Goal: Information Seeking & Learning: Learn about a topic

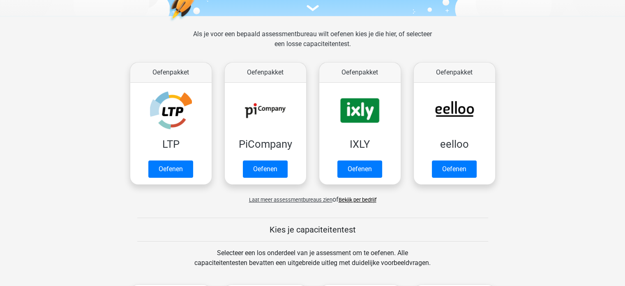
scroll to position [102, 0]
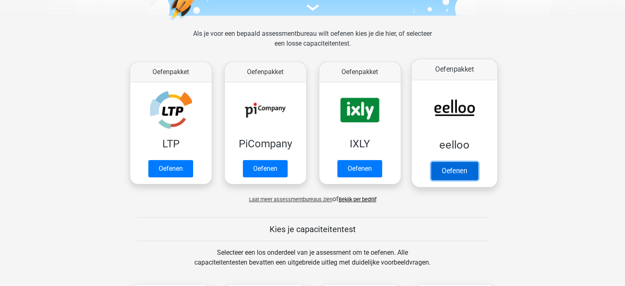
click at [439, 168] on link "Oefenen" at bounding box center [454, 171] width 47 height 18
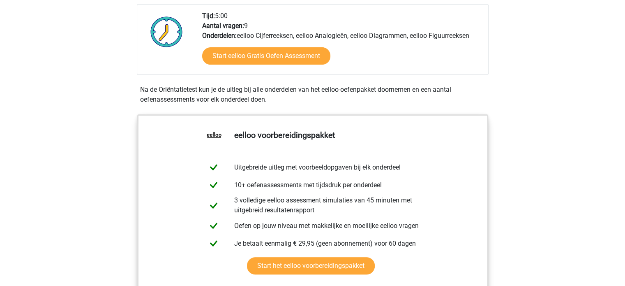
scroll to position [202, 0]
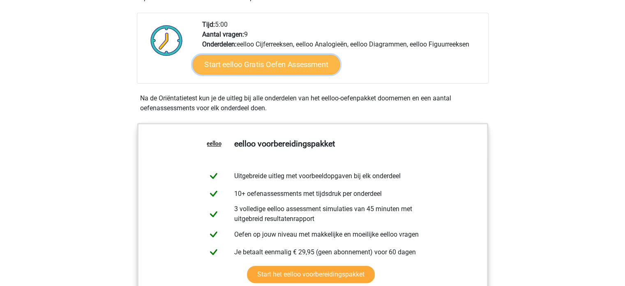
click at [315, 70] on link "Start eelloo Gratis Oefen Assessment" at bounding box center [266, 65] width 148 height 20
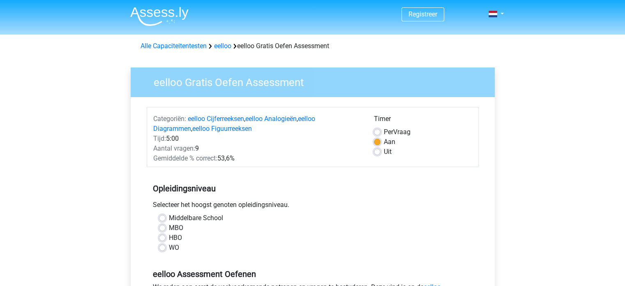
scroll to position [118, 0]
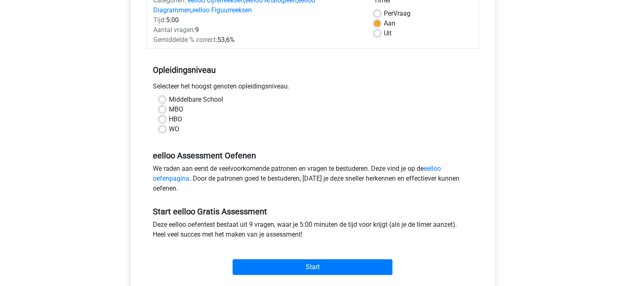
click at [168, 131] on div "WO" at bounding box center [313, 129] width 308 height 10
click at [169, 130] on label "WO" at bounding box center [174, 129] width 10 height 10
click at [161, 130] on input "WO" at bounding box center [162, 128] width 7 height 8
radio input "true"
click at [268, 255] on div "Start" at bounding box center [313, 260] width 332 height 29
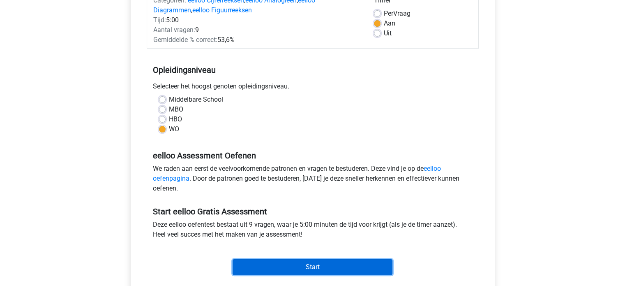
click at [266, 267] on input "Start" at bounding box center [313, 267] width 160 height 16
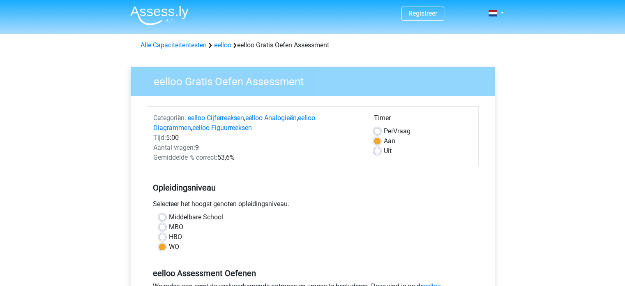
scroll to position [0, 0]
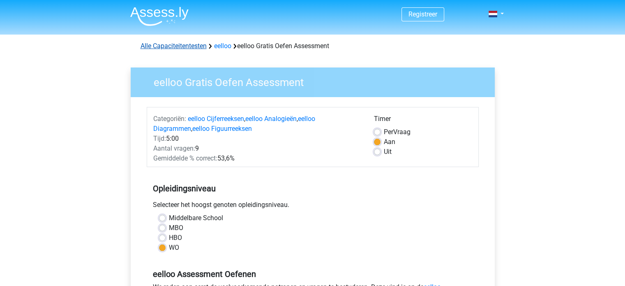
click at [177, 47] on link "Alle Capaciteitentesten" at bounding box center [174, 46] width 66 height 8
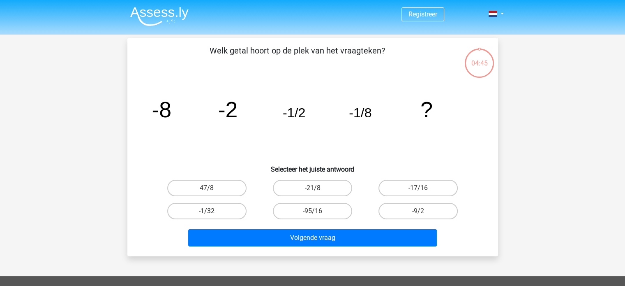
click at [227, 212] on label "-1/32" at bounding box center [206, 211] width 79 height 16
click at [212, 212] on input "-1/32" at bounding box center [209, 213] width 5 height 5
radio input "true"
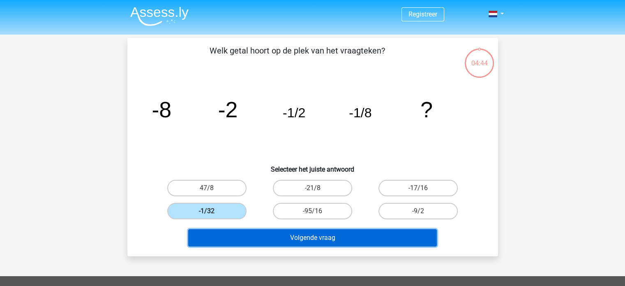
click at [257, 241] on button "Volgende vraag" at bounding box center [312, 237] width 249 height 17
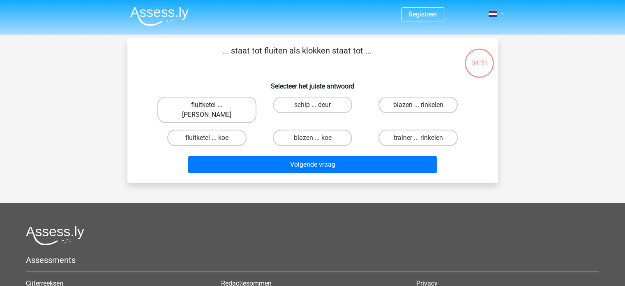
click at [229, 109] on label "fluitketel ... luiden" at bounding box center [206, 110] width 99 height 26
click at [212, 109] on input "fluitketel ... luiden" at bounding box center [209, 107] width 5 height 5
radio input "true"
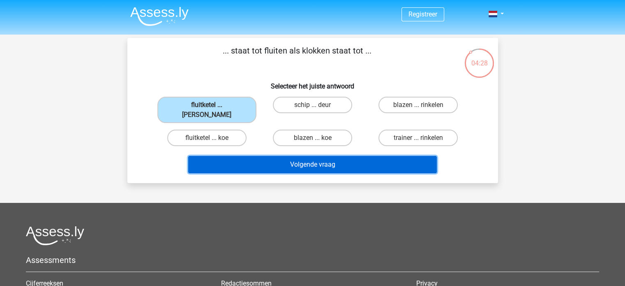
click at [265, 156] on button "Volgende vraag" at bounding box center [312, 164] width 249 height 17
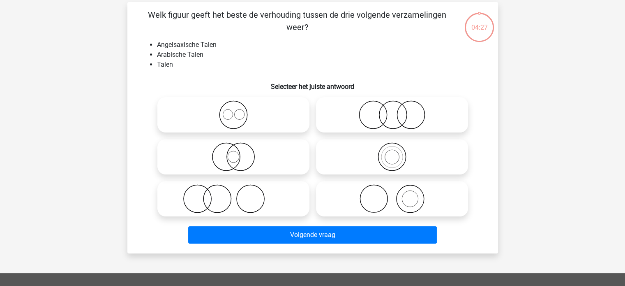
scroll to position [38, 0]
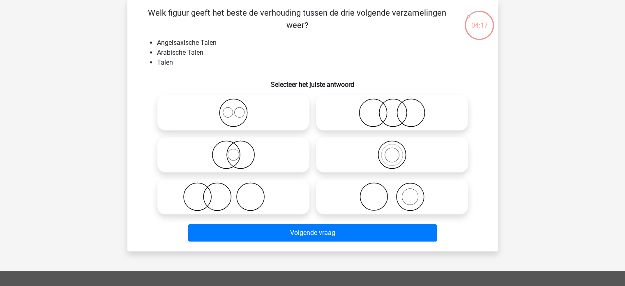
click at [250, 109] on icon at bounding box center [234, 112] width 146 height 29
click at [239, 109] on input "radio" at bounding box center [236, 105] width 5 height 5
radio input "true"
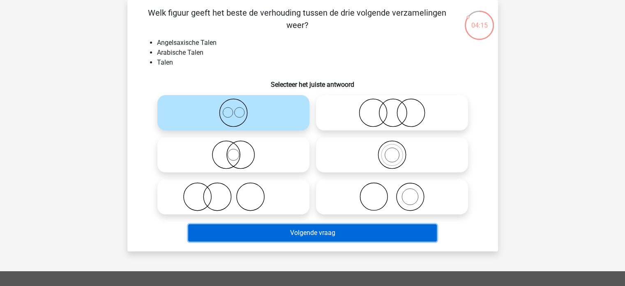
click at [262, 230] on button "Volgende vraag" at bounding box center [312, 232] width 249 height 17
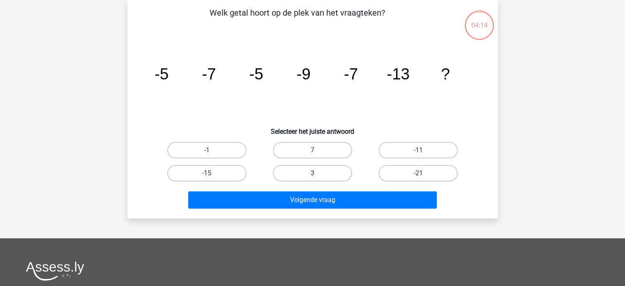
click at [262, 230] on div "Registreer" at bounding box center [312, 208] width 625 height 493
click at [401, 154] on label "-11" at bounding box center [418, 150] width 79 height 16
click at [419, 154] on input "-11" at bounding box center [421, 152] width 5 height 5
radio input "true"
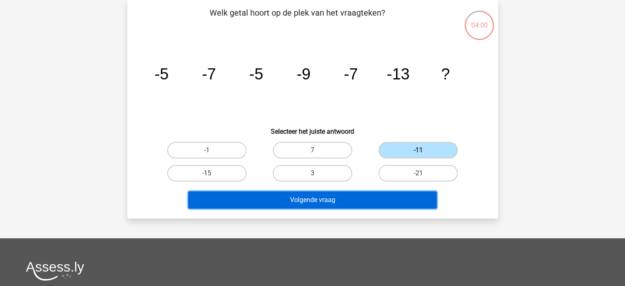
click at [381, 202] on button "Volgende vraag" at bounding box center [312, 199] width 249 height 17
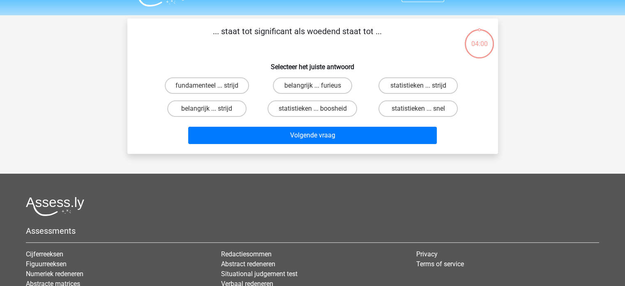
scroll to position [19, 0]
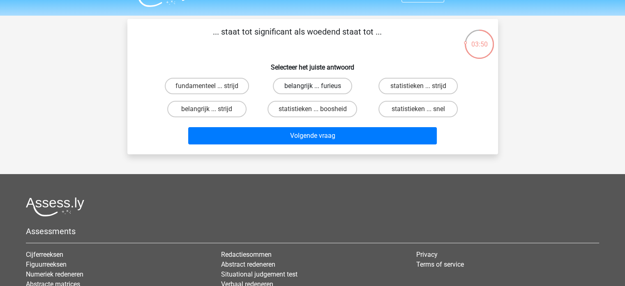
click at [303, 88] on label "belangrijk ... furieus" at bounding box center [312, 86] width 79 height 16
click at [312, 88] on input "belangrijk ... furieus" at bounding box center [314, 88] width 5 height 5
radio input "true"
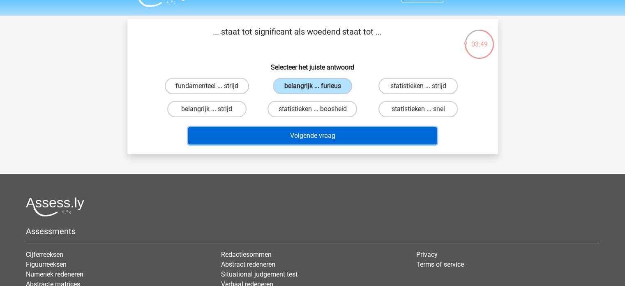
click at [324, 130] on button "Volgende vraag" at bounding box center [312, 135] width 249 height 17
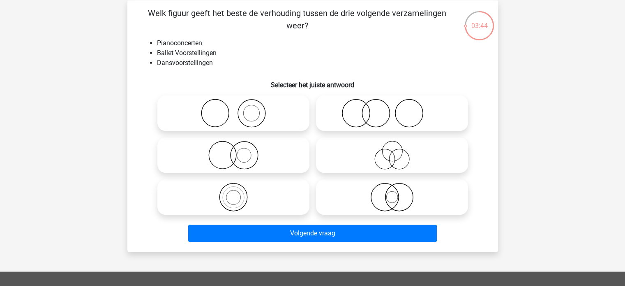
scroll to position [37, 0]
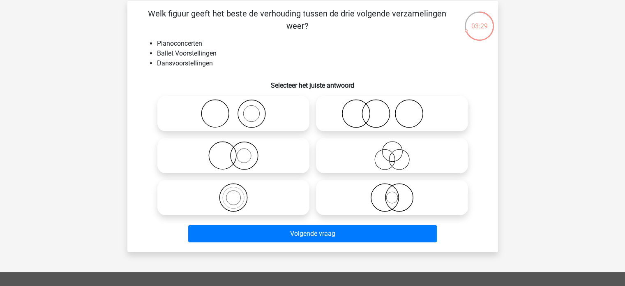
click at [257, 155] on icon at bounding box center [234, 155] width 146 height 29
click at [239, 151] on input "radio" at bounding box center [236, 148] width 5 height 5
radio input "true"
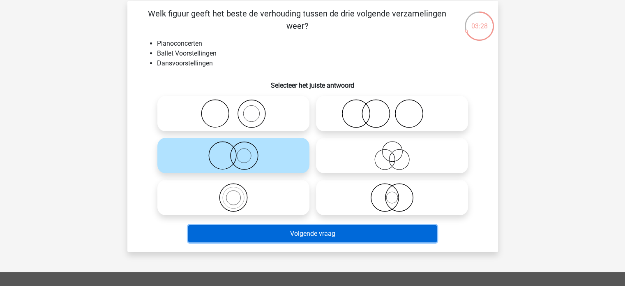
click at [237, 233] on button "Volgende vraag" at bounding box center [312, 233] width 249 height 17
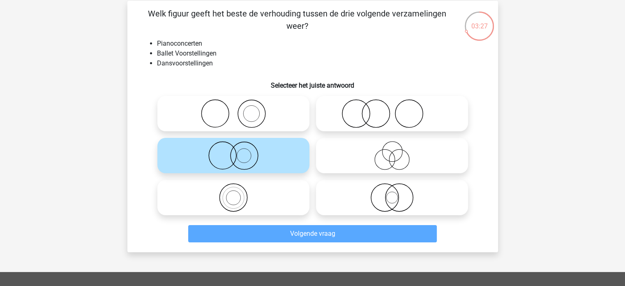
scroll to position [38, 0]
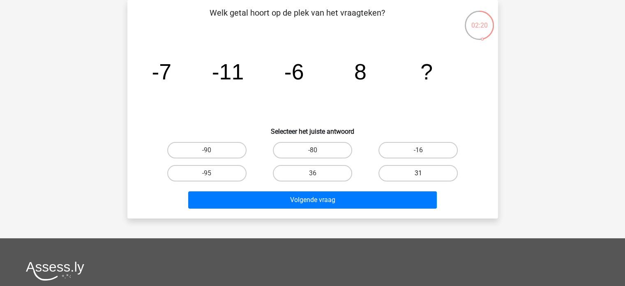
click at [423, 171] on label "31" at bounding box center [418, 173] width 79 height 16
click at [423, 173] on input "31" at bounding box center [421, 175] width 5 height 5
radio input "true"
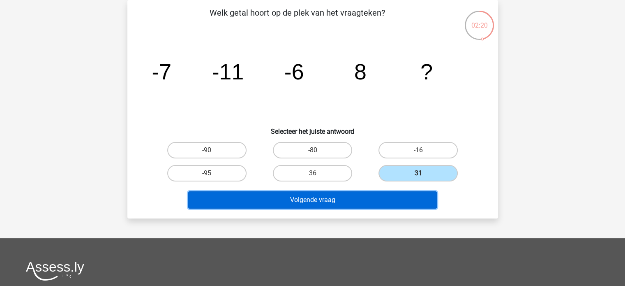
click at [410, 192] on button "Volgende vraag" at bounding box center [312, 199] width 249 height 17
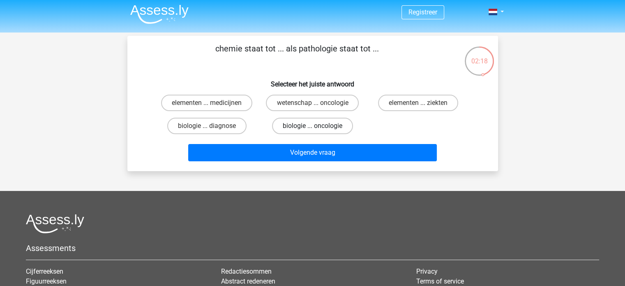
scroll to position [2, 0]
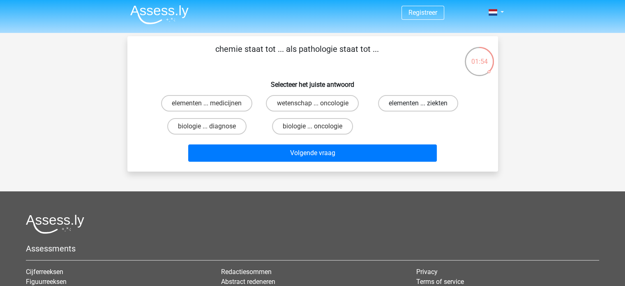
click at [413, 99] on label "elementen ... ziekten" at bounding box center [418, 103] width 80 height 16
click at [419, 103] on input "elementen ... ziekten" at bounding box center [421, 105] width 5 height 5
radio input "true"
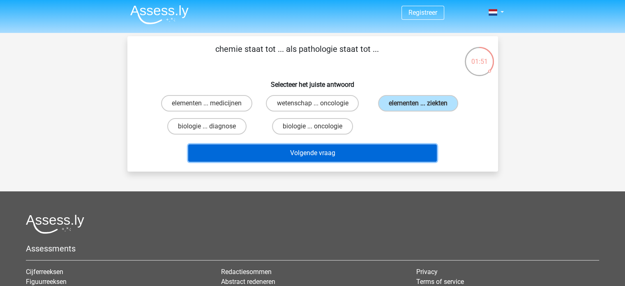
click at [323, 149] on button "Volgende vraag" at bounding box center [312, 152] width 249 height 17
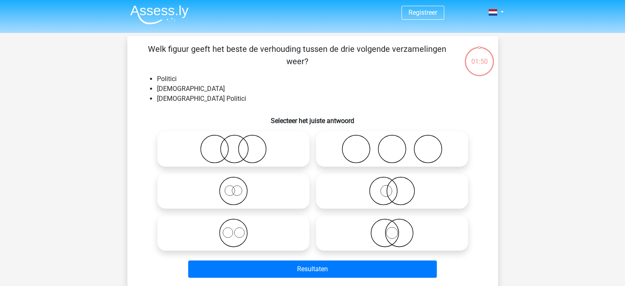
scroll to position [38, 0]
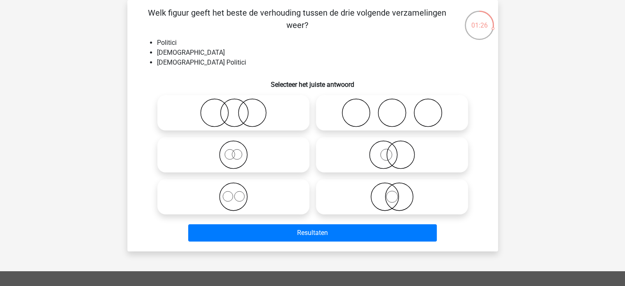
click at [370, 153] on circle at bounding box center [384, 155] width 28 height 28
click at [392, 150] on input "radio" at bounding box center [394, 147] width 5 height 5
radio input "true"
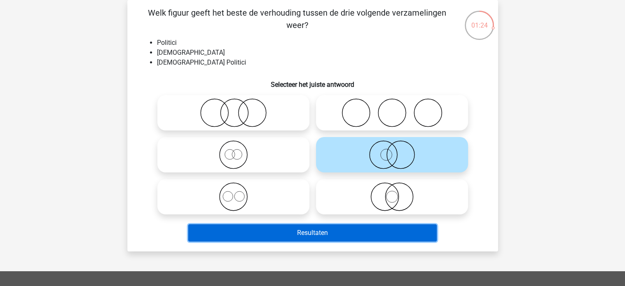
click at [385, 227] on button "Resultaten" at bounding box center [312, 232] width 249 height 17
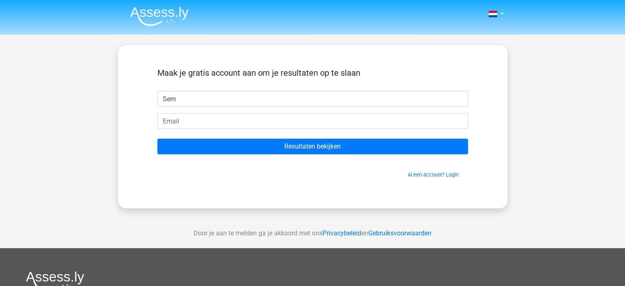
type input "Sem"
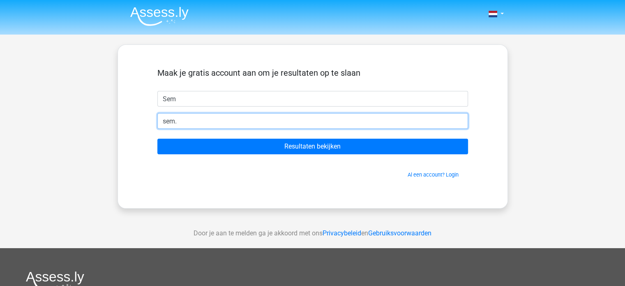
type input "[EMAIL_ADDRESS][DOMAIN_NAME]"
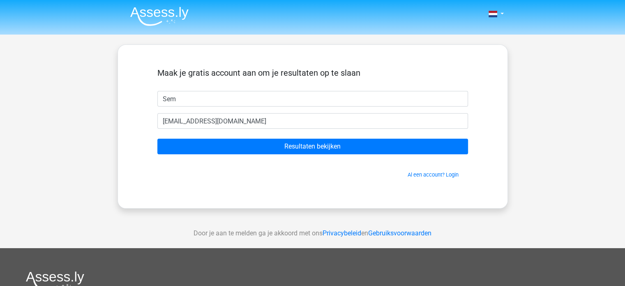
click at [271, 155] on form "Maak je gratis account aan om je resultaten op te slaan Sem [EMAIL_ADDRESS][DOM…" at bounding box center [312, 123] width 311 height 111
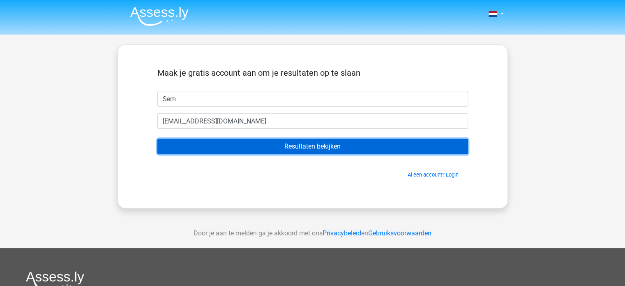
click at [272, 153] on input "Resultaten bekijken" at bounding box center [312, 147] width 311 height 16
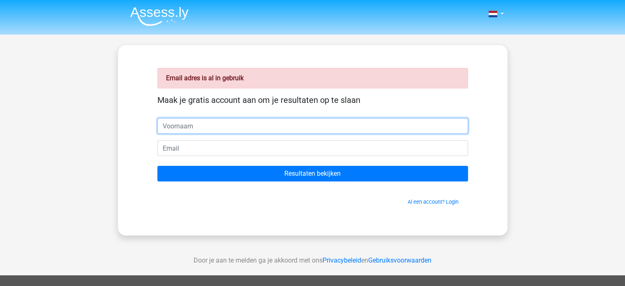
type input "s"
type input "[PERSON_NAME][EMAIL_ADDRESS][DOMAIN_NAME]"
click at [226, 120] on input "[PERSON_NAME][EMAIL_ADDRESS][DOMAIN_NAME]" at bounding box center [312, 126] width 311 height 16
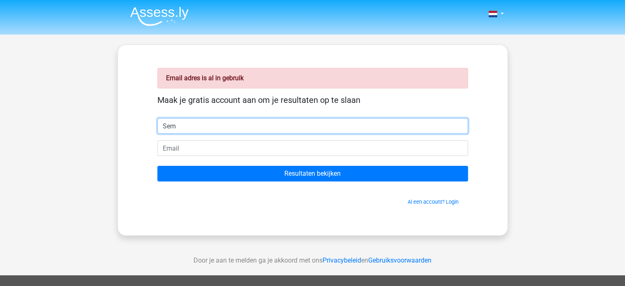
type input "Sem"
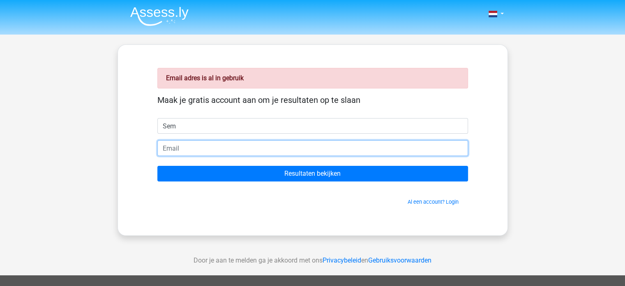
paste input "[PERSON_NAME][EMAIL_ADDRESS][DOMAIN_NAME]"
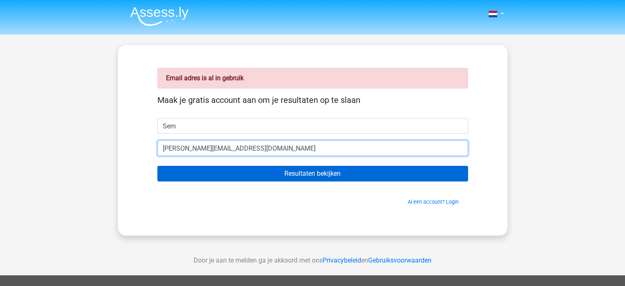
type input "[PERSON_NAME][EMAIL_ADDRESS][DOMAIN_NAME]"
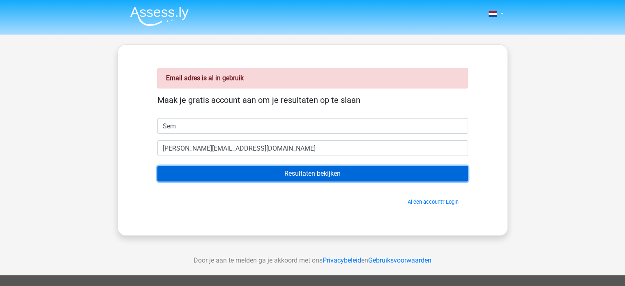
click at [276, 179] on input "Resultaten bekijken" at bounding box center [312, 174] width 311 height 16
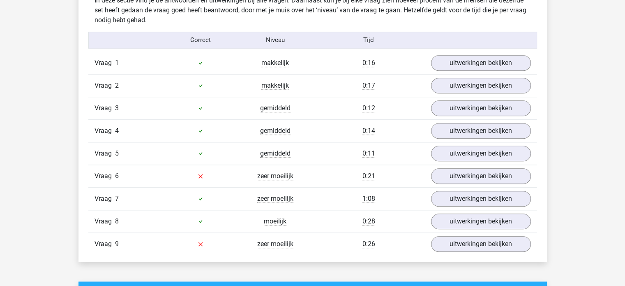
scroll to position [886, 0]
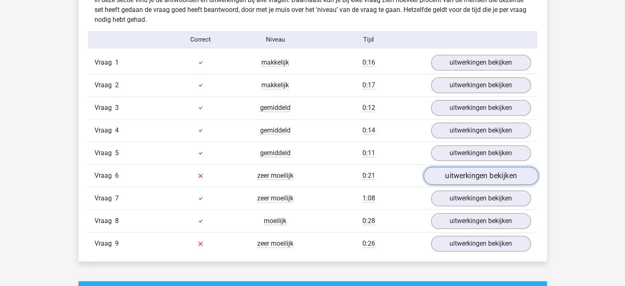
click at [441, 174] on link "uitwerkingen bekijken" at bounding box center [480, 176] width 115 height 18
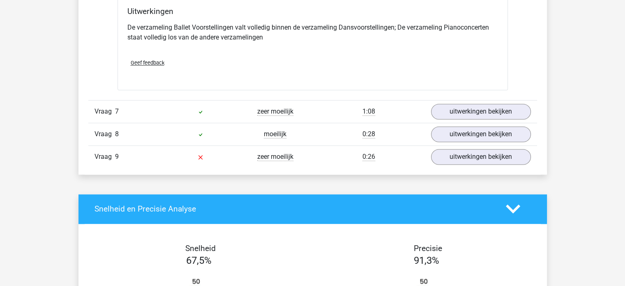
scroll to position [1288, 0]
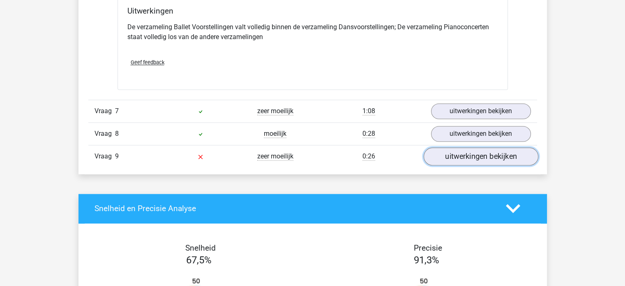
click at [473, 151] on link "uitwerkingen bekijken" at bounding box center [480, 156] width 115 height 18
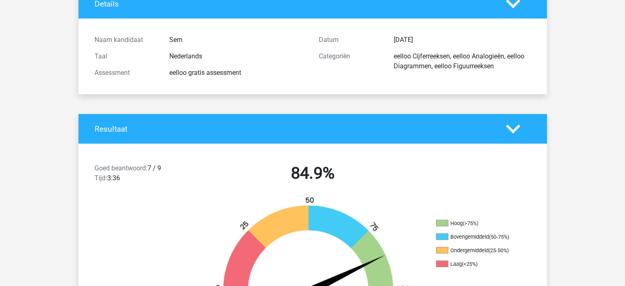
scroll to position [0, 0]
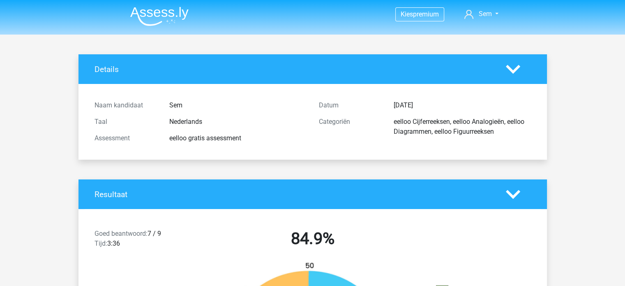
click at [231, 105] on div "Sem" at bounding box center [238, 105] width 150 height 10
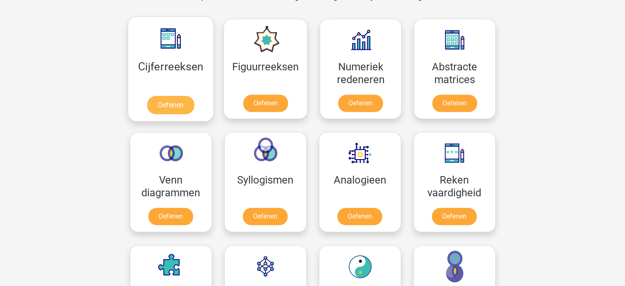
scroll to position [367, 0]
click at [164, 97] on link "Oefenen" at bounding box center [170, 105] width 47 height 18
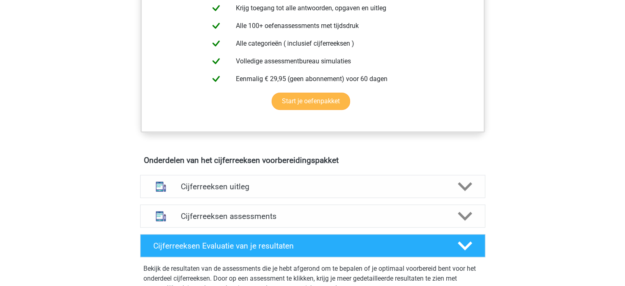
scroll to position [347, 0]
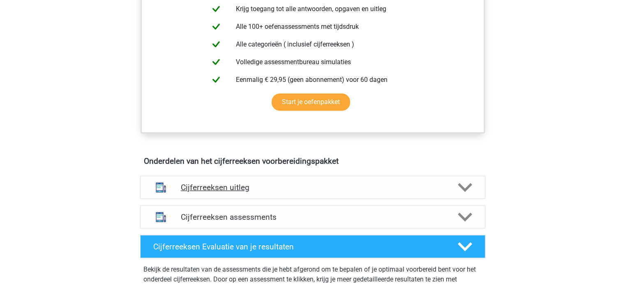
click at [367, 192] on h4 "Cijferreeksen uitleg" at bounding box center [313, 187] width 264 height 9
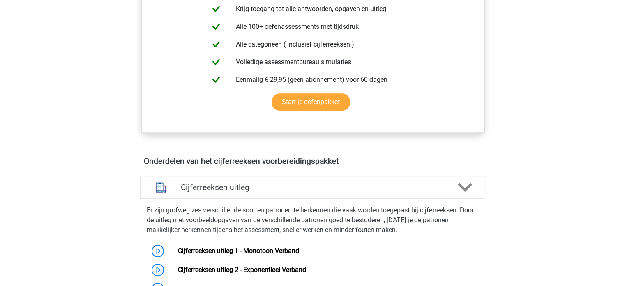
drag, startPoint x: 366, startPoint y: 197, endPoint x: 331, endPoint y: 217, distance: 40.1
click at [331, 217] on p "Er zijn grofweg zes verschillende soorten patronen te herkennen die vaak worden…" at bounding box center [313, 220] width 332 height 30
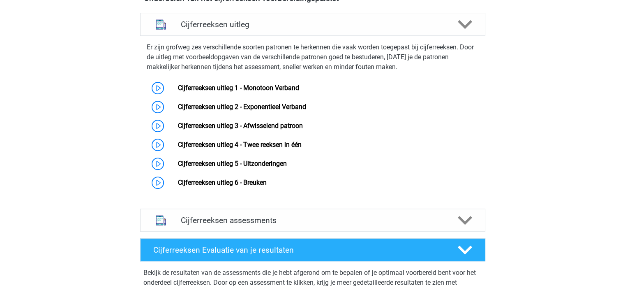
scroll to position [528, 0]
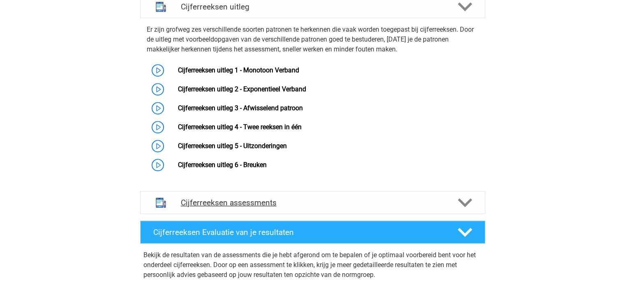
click at [301, 204] on div "Cijferreeksen assessments" at bounding box center [312, 202] width 345 height 23
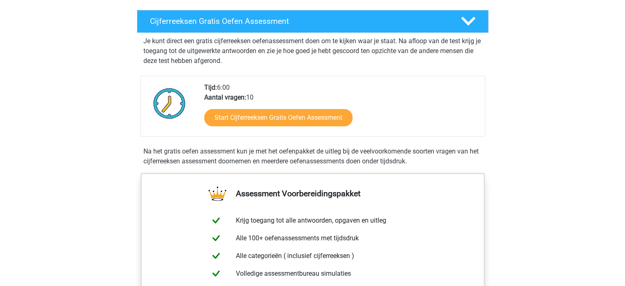
scroll to position [104, 0]
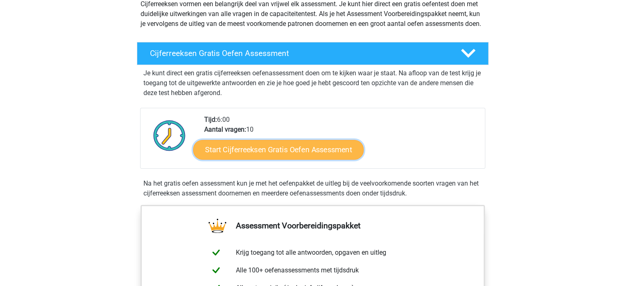
click at [293, 157] on link "Start Cijferreeksen Gratis Oefen Assessment" at bounding box center [278, 149] width 171 height 20
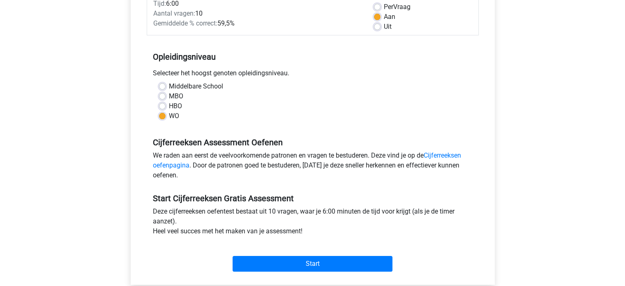
scroll to position [156, 0]
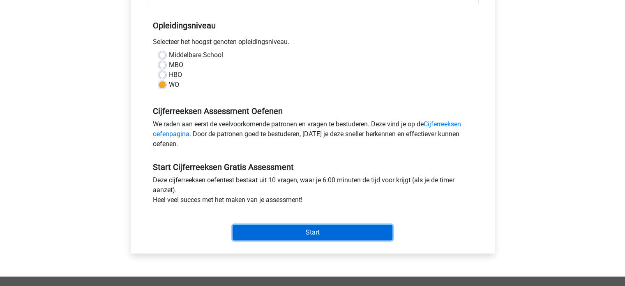
click at [298, 238] on input "Start" at bounding box center [313, 232] width 160 height 16
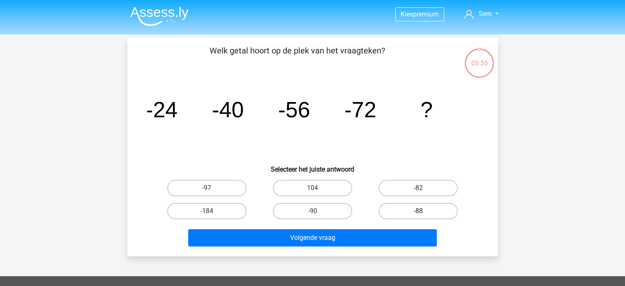
click at [395, 213] on label "-88" at bounding box center [418, 211] width 79 height 16
click at [419, 213] on input "-88" at bounding box center [421, 213] width 5 height 5
radio input "true"
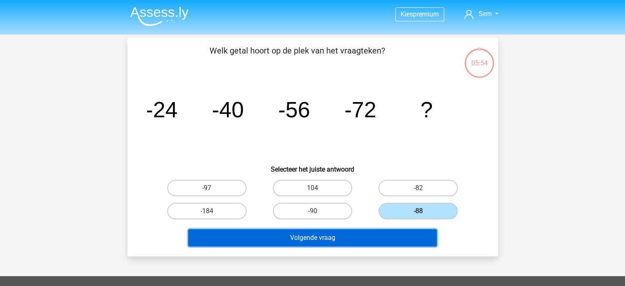
click at [382, 237] on button "Volgende vraag" at bounding box center [312, 237] width 249 height 17
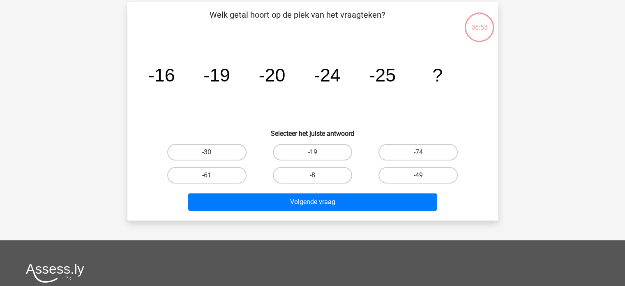
scroll to position [38, 0]
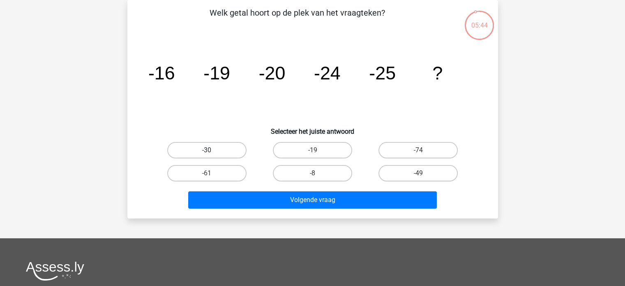
click at [223, 154] on label "-30" at bounding box center [206, 150] width 79 height 16
click at [212, 154] on input "-30" at bounding box center [209, 152] width 5 height 5
radio input "true"
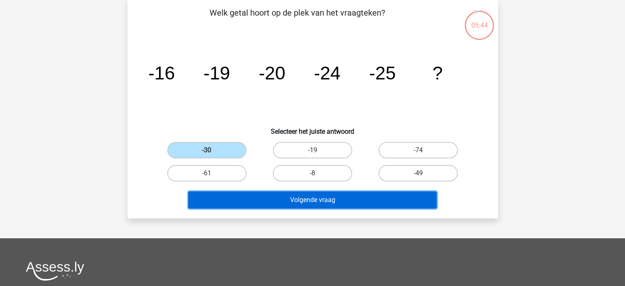
click at [274, 201] on button "Volgende vraag" at bounding box center [312, 199] width 249 height 17
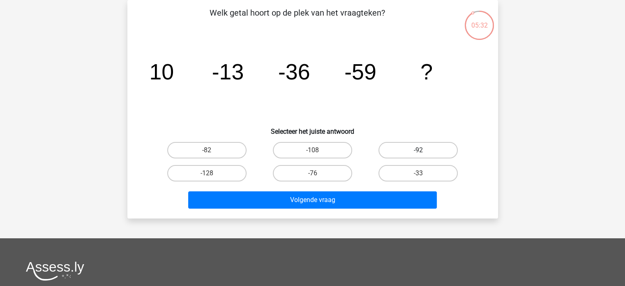
click at [385, 152] on label "-92" at bounding box center [418, 150] width 79 height 16
click at [419, 152] on input "-92" at bounding box center [421, 152] width 5 height 5
radio input "true"
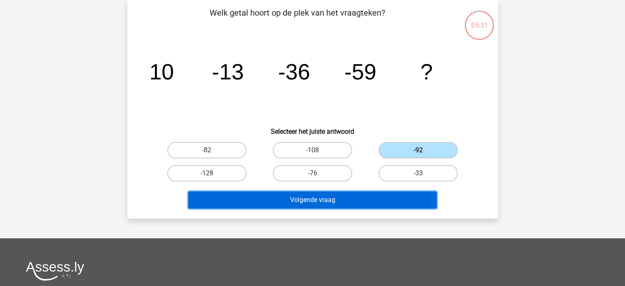
click at [367, 191] on button "Volgende vraag" at bounding box center [312, 199] width 249 height 17
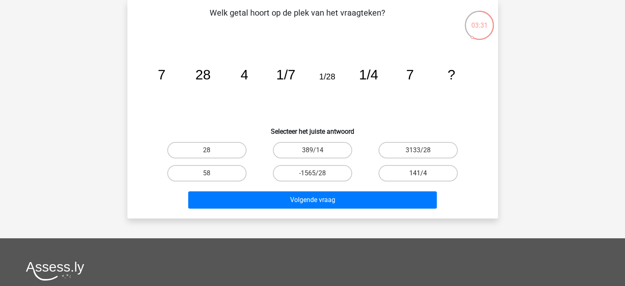
click at [396, 177] on label "141/4" at bounding box center [418, 173] width 79 height 16
click at [419, 177] on input "141/4" at bounding box center [421, 175] width 5 height 5
radio input "true"
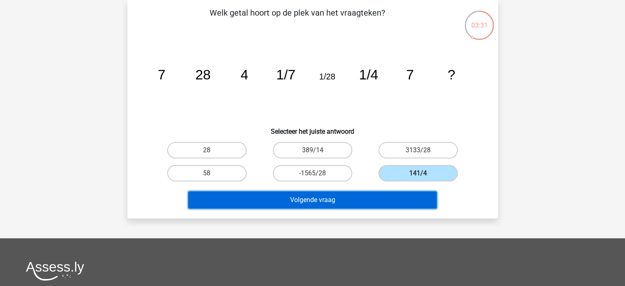
click at [385, 202] on button "Volgende vraag" at bounding box center [312, 199] width 249 height 17
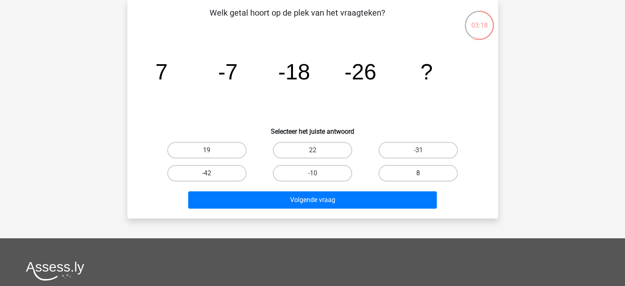
click at [413, 165] on label "8" at bounding box center [418, 173] width 79 height 16
click at [419, 173] on input "8" at bounding box center [421, 175] width 5 height 5
radio input "true"
click at [415, 149] on label "-31" at bounding box center [418, 150] width 79 height 16
click at [419, 150] on input "-31" at bounding box center [421, 152] width 5 height 5
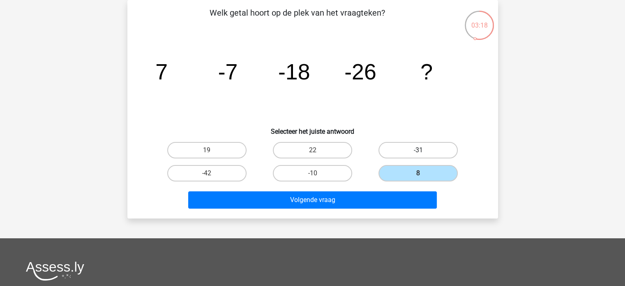
radio input "true"
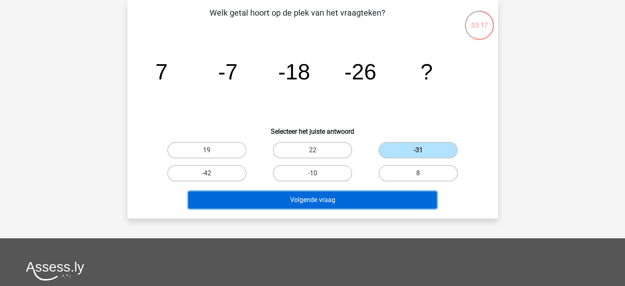
click at [402, 199] on button "Volgende vraag" at bounding box center [312, 199] width 249 height 17
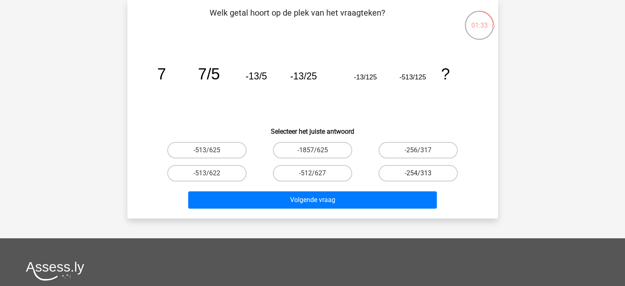
click at [385, 177] on label "-254/313" at bounding box center [418, 173] width 79 height 16
click at [419, 177] on input "-254/313" at bounding box center [421, 175] width 5 height 5
radio input "true"
click at [338, 166] on label "-512/627" at bounding box center [312, 173] width 79 height 16
click at [318, 173] on input "-512/627" at bounding box center [314, 175] width 5 height 5
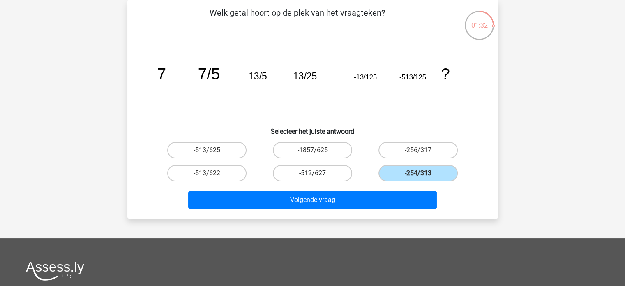
radio input "true"
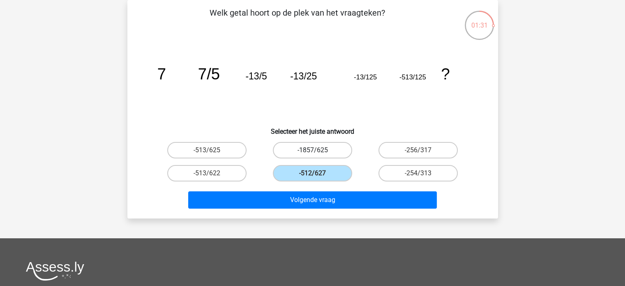
click at [335, 151] on label "-1857/625" at bounding box center [312, 150] width 79 height 16
click at [318, 151] on input "-1857/625" at bounding box center [314, 152] width 5 height 5
radio input "true"
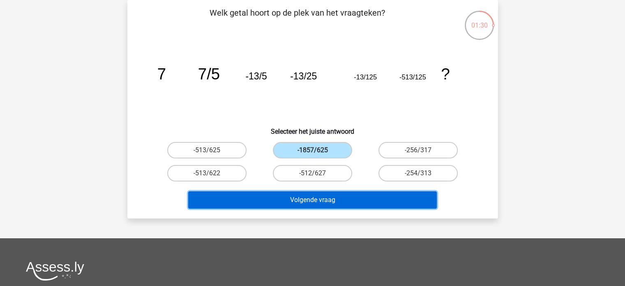
click at [343, 192] on button "Volgende vraag" at bounding box center [312, 199] width 249 height 17
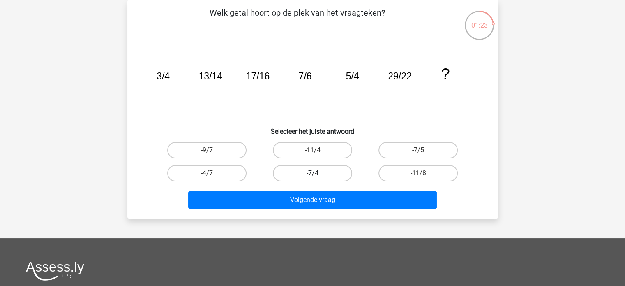
click at [324, 177] on label "-7/4" at bounding box center [312, 173] width 79 height 16
click at [318, 177] on input "-7/4" at bounding box center [314, 175] width 5 height 5
radio input "true"
click at [322, 160] on div "-11/4" at bounding box center [313, 150] width 106 height 23
click at [331, 167] on label "-7/4" at bounding box center [312, 173] width 79 height 16
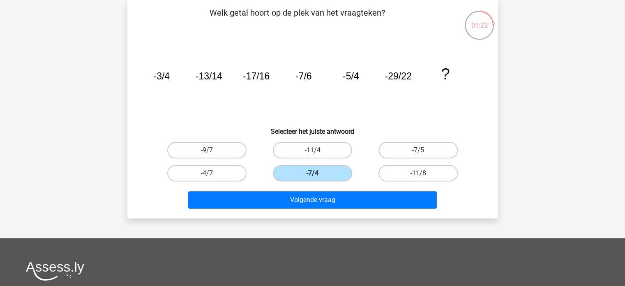
click at [318, 173] on input "-7/4" at bounding box center [314, 175] width 5 height 5
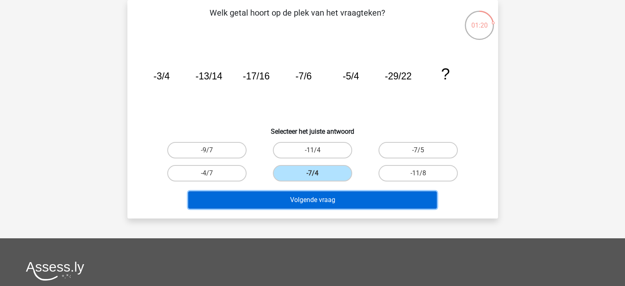
click at [332, 192] on button "Volgende vraag" at bounding box center [312, 199] width 249 height 17
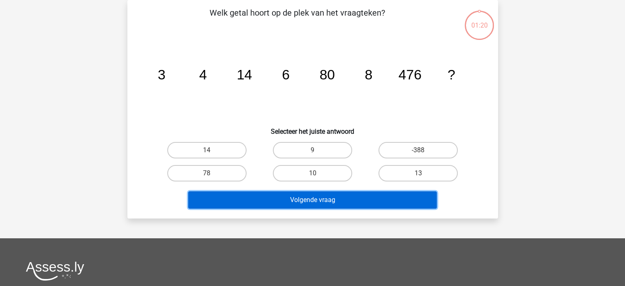
click at [339, 194] on button "Volgende vraag" at bounding box center [312, 199] width 249 height 17
